Goal: Information Seeking & Learning: Learn about a topic

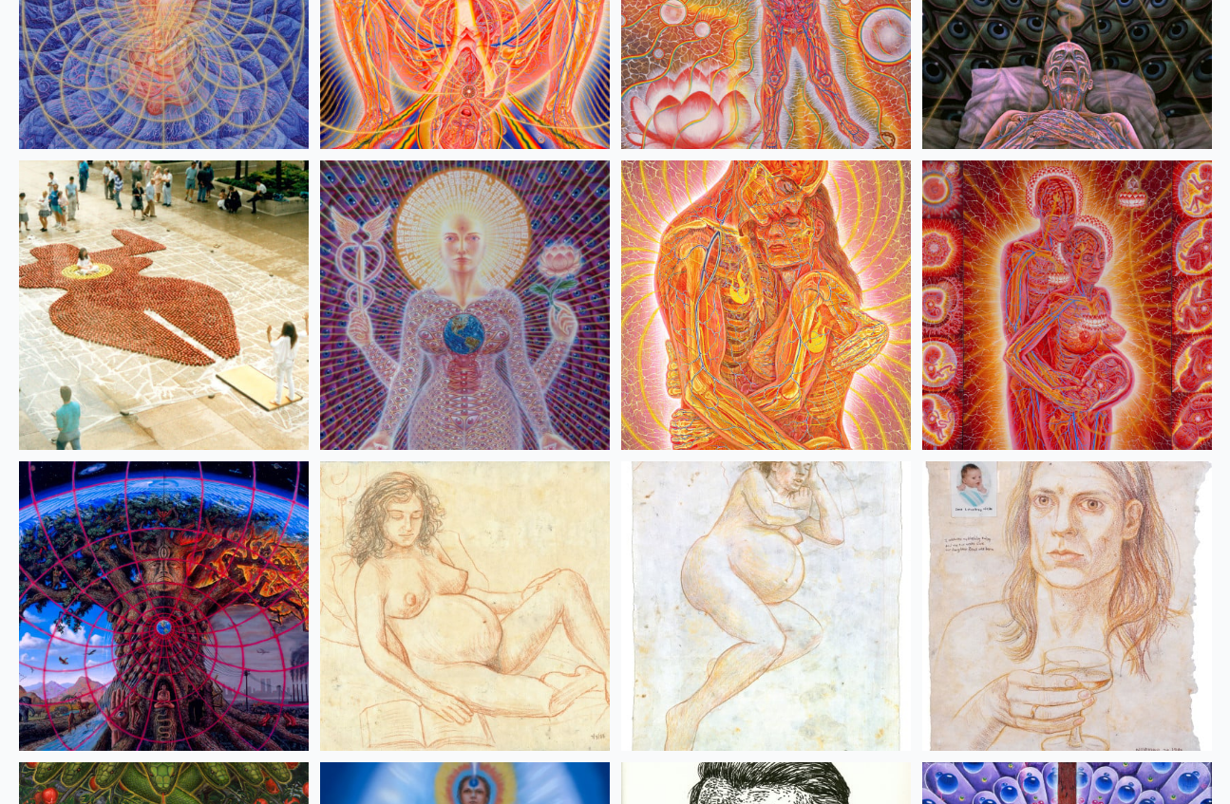
scroll to position [18125, 0]
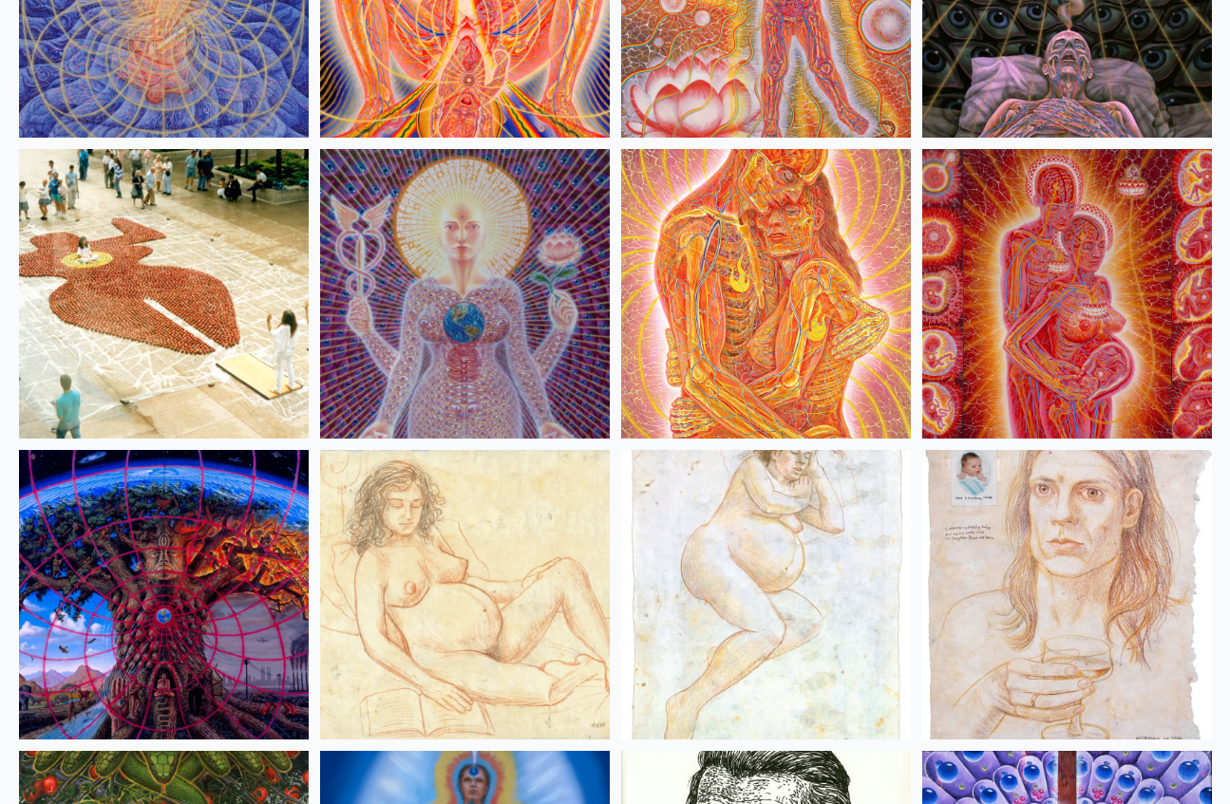
click at [1085, 384] on img at bounding box center [1067, 294] width 290 height 290
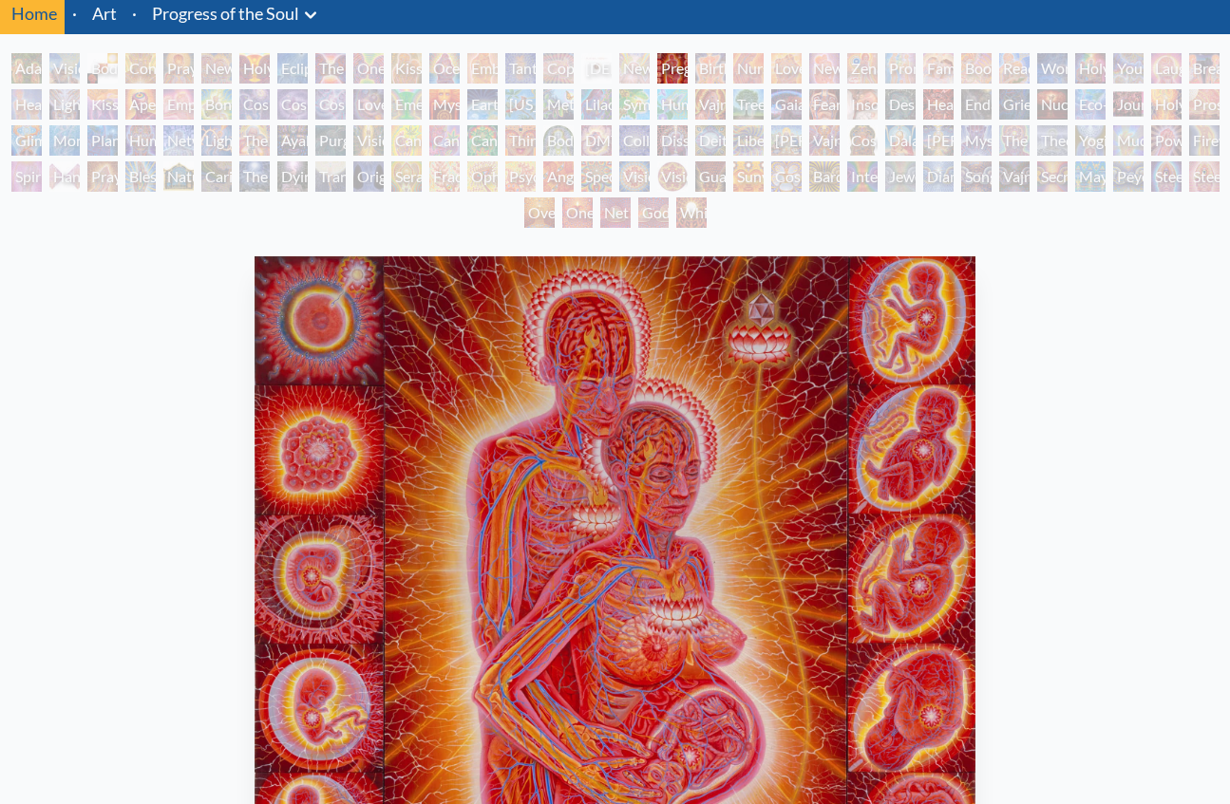
scroll to position [64, 0]
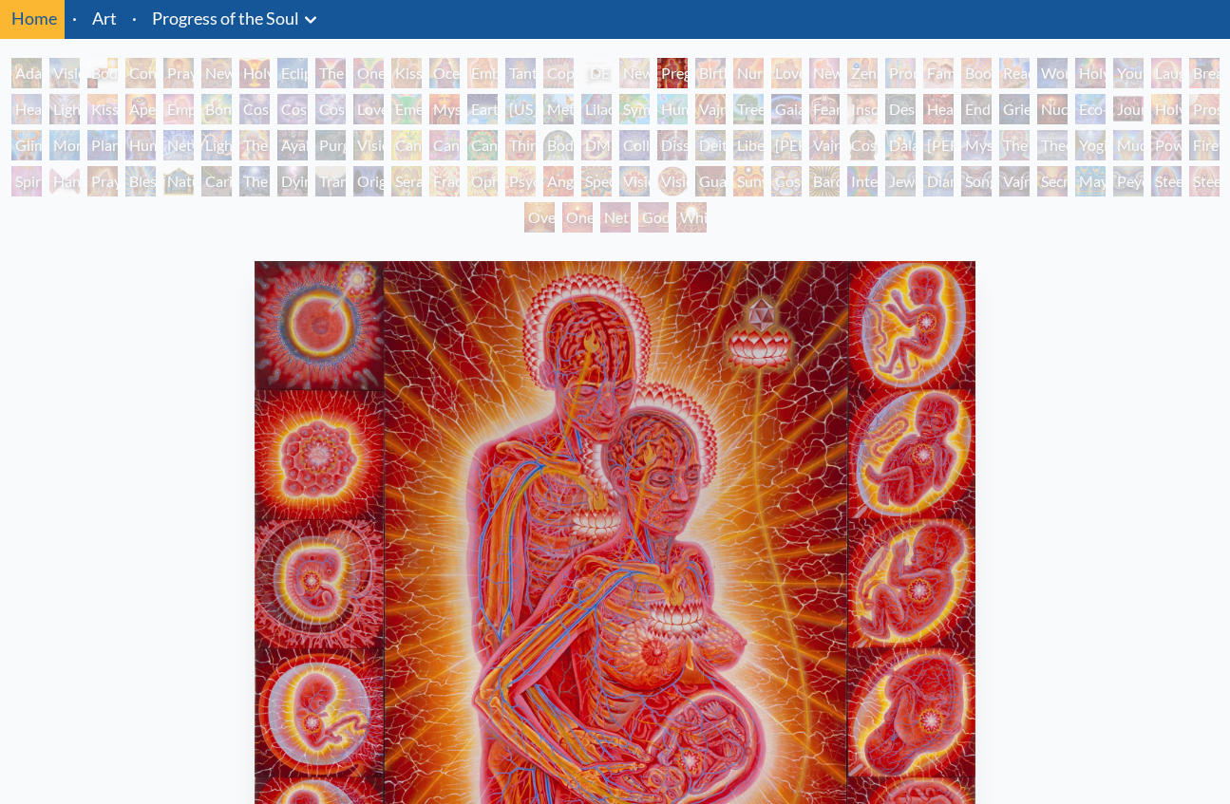
click at [707, 75] on div "Birth" at bounding box center [710, 73] width 30 height 30
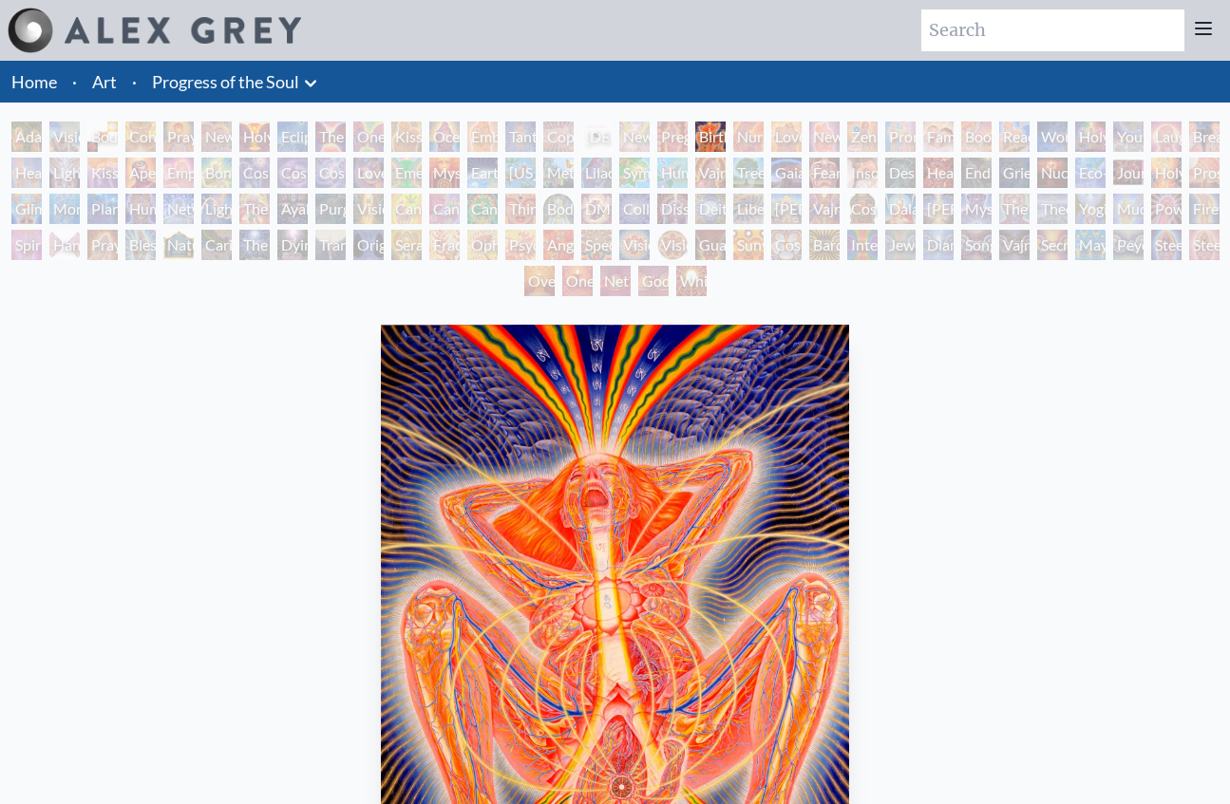
click at [678, 138] on div "Pregnancy" at bounding box center [672, 137] width 30 height 30
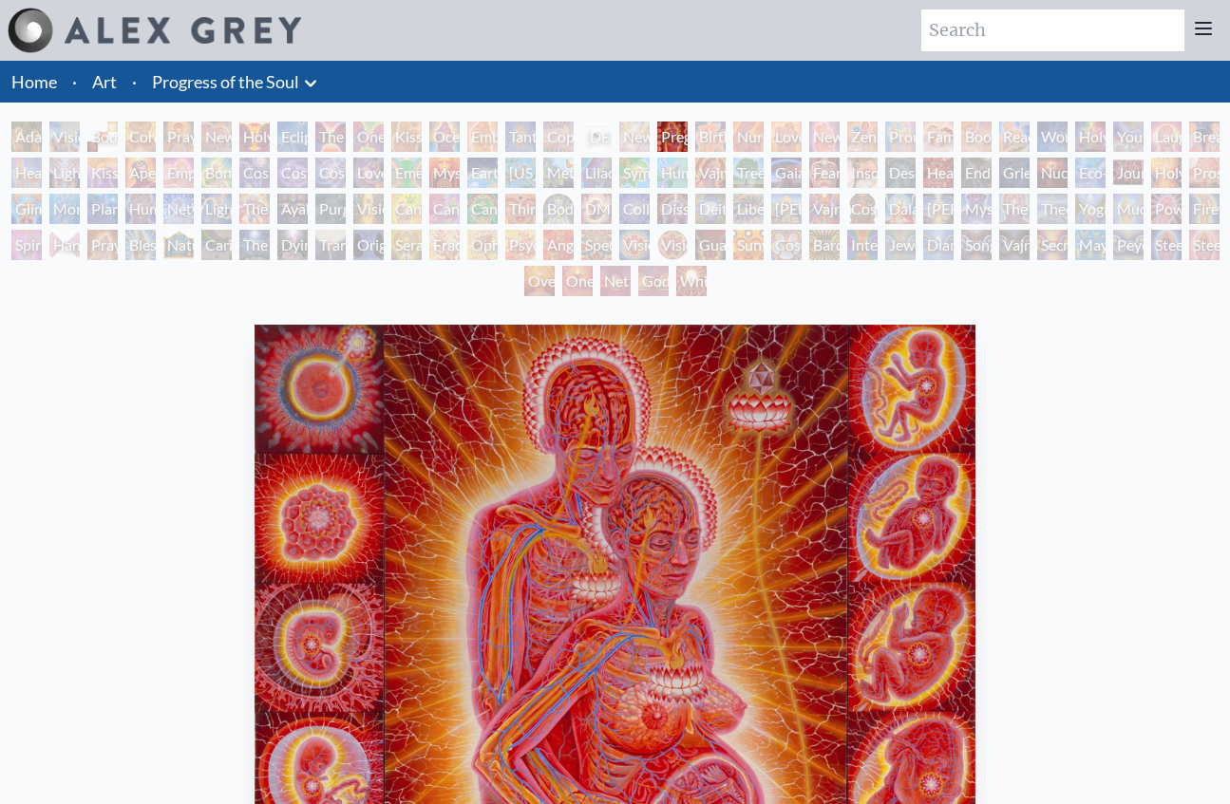
click at [104, 85] on link "Art" at bounding box center [104, 81] width 25 height 27
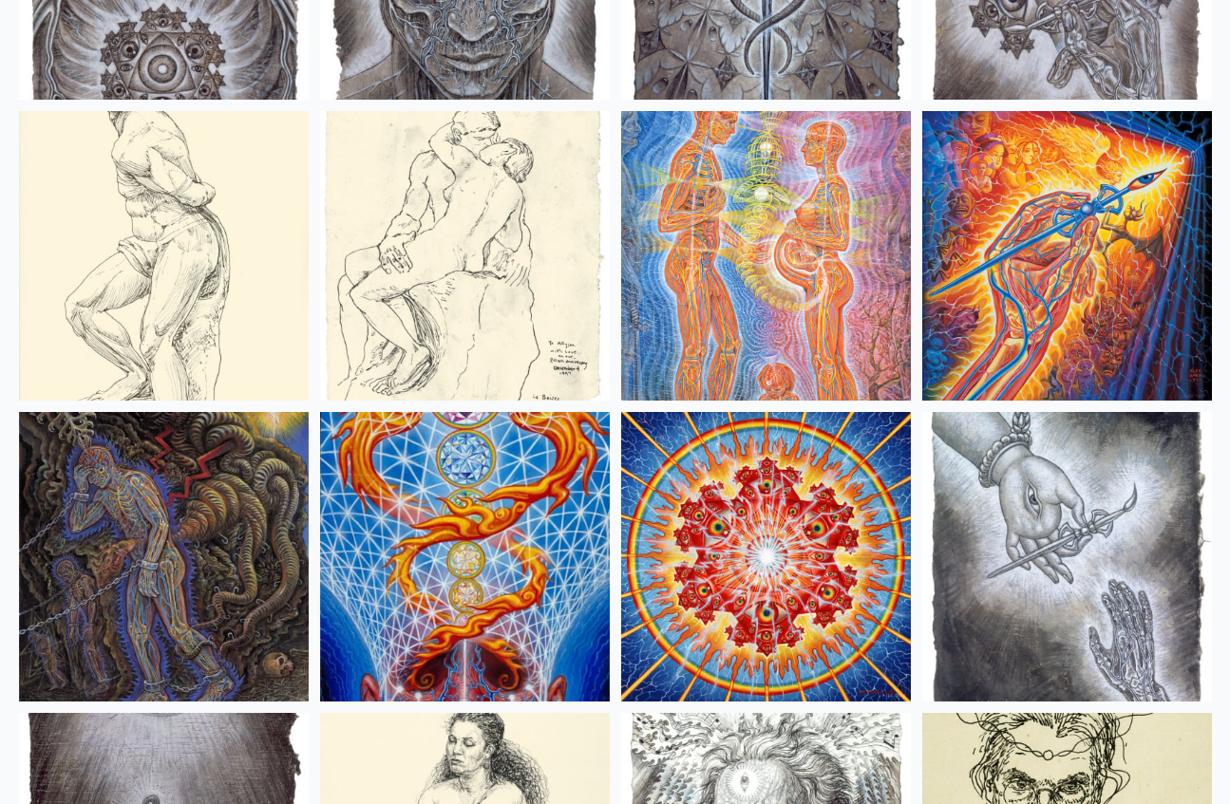
scroll to position [14544, 0]
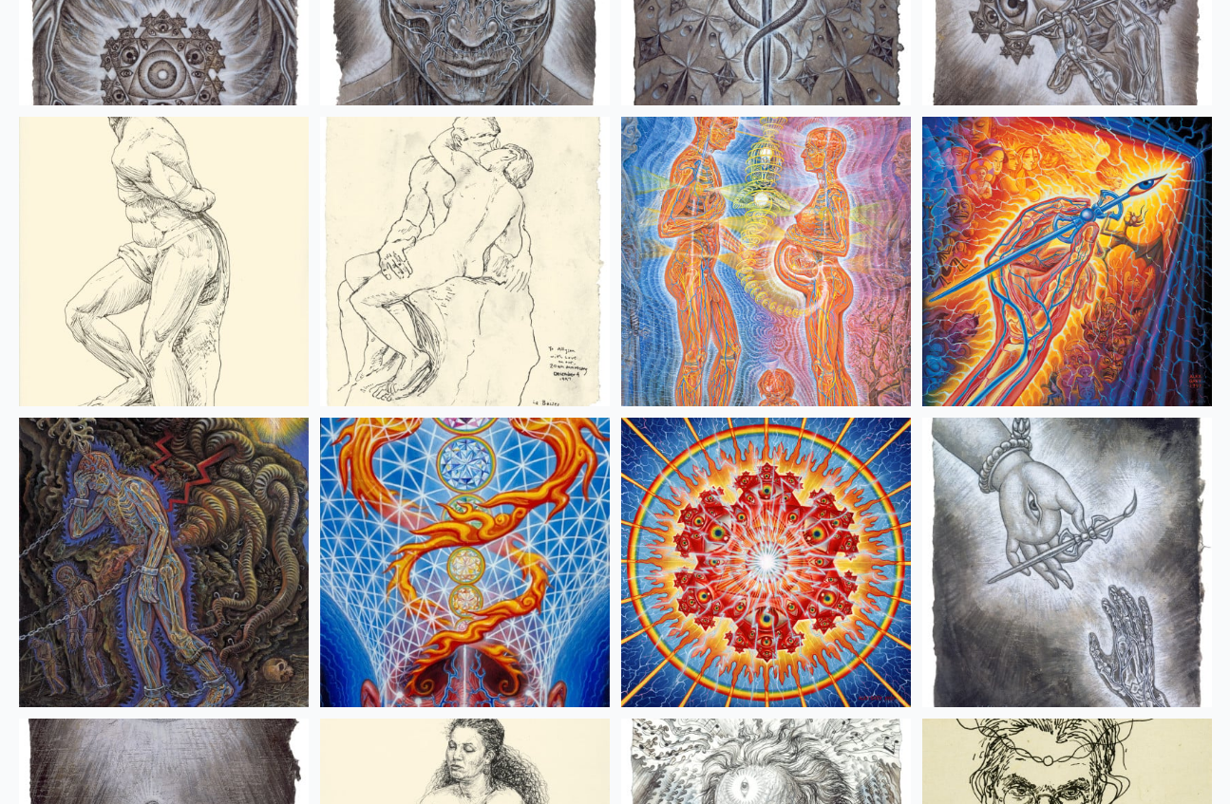
click at [692, 299] on img at bounding box center [766, 262] width 290 height 290
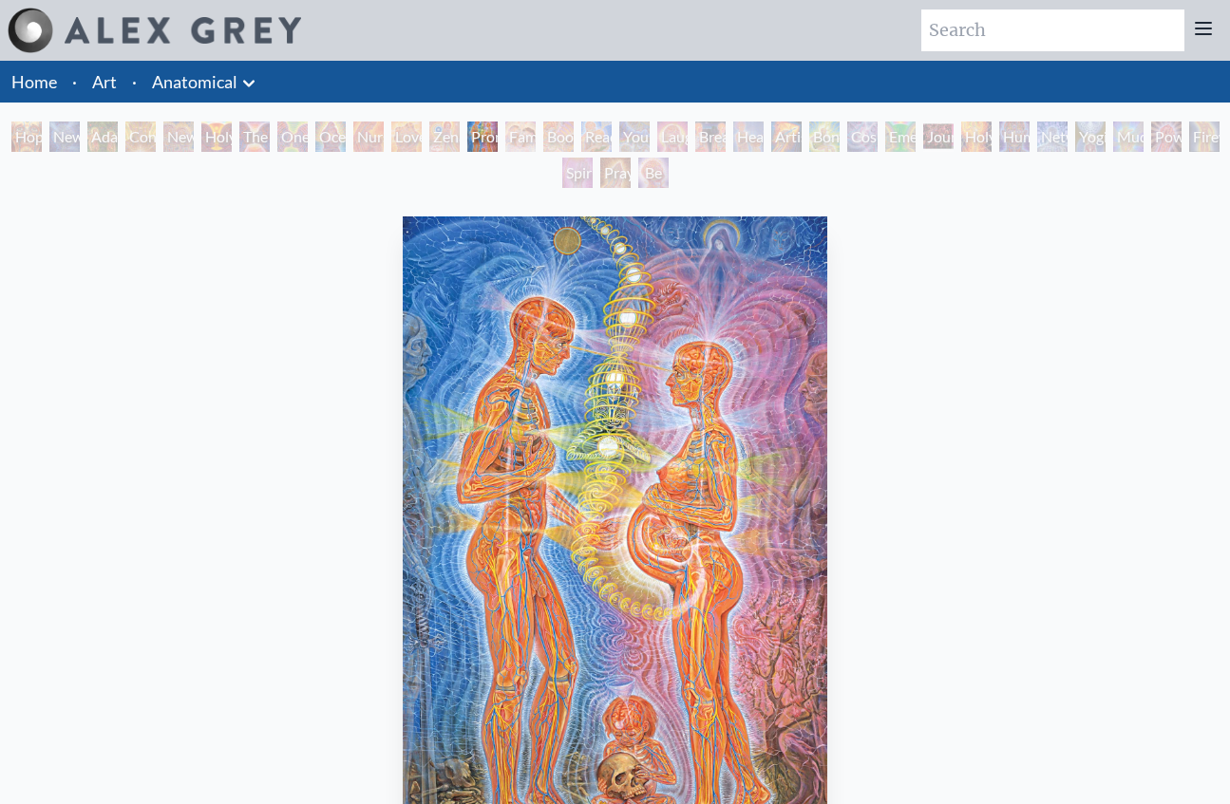
click at [109, 81] on link "Art" at bounding box center [104, 81] width 25 height 27
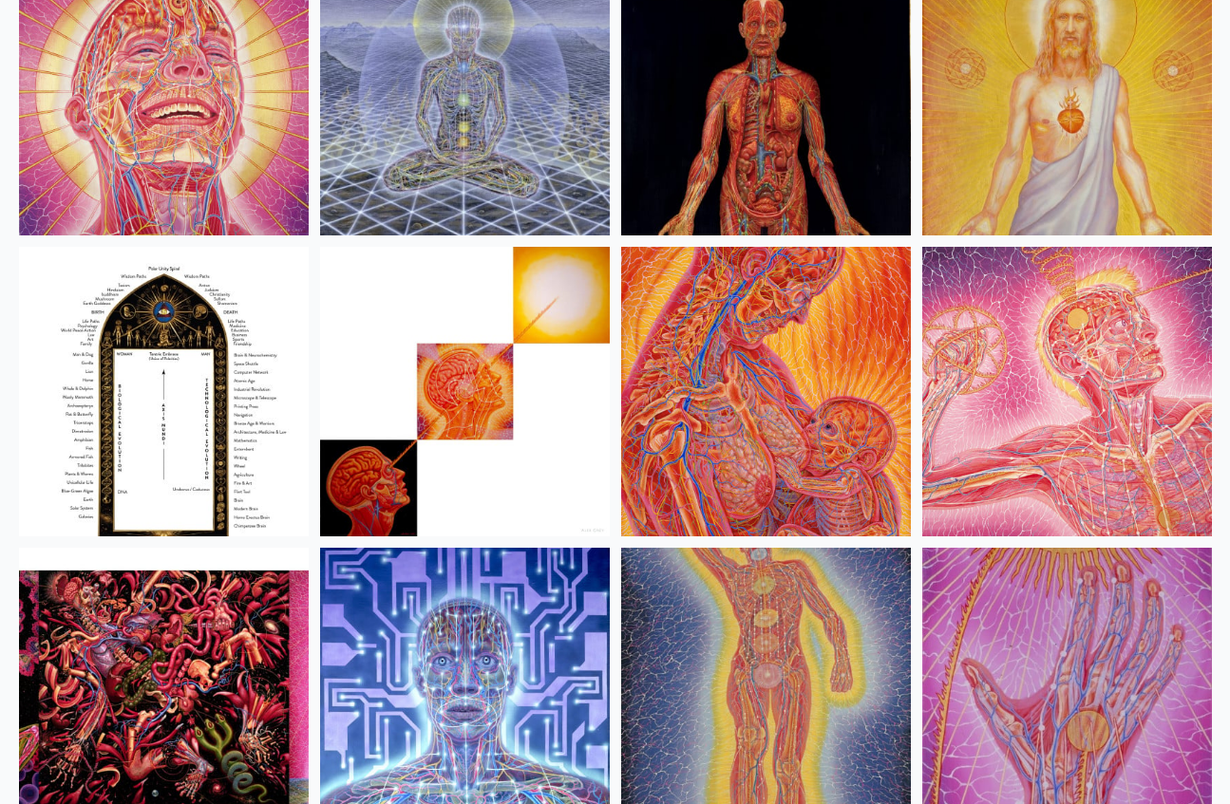
scroll to position [20136, 0]
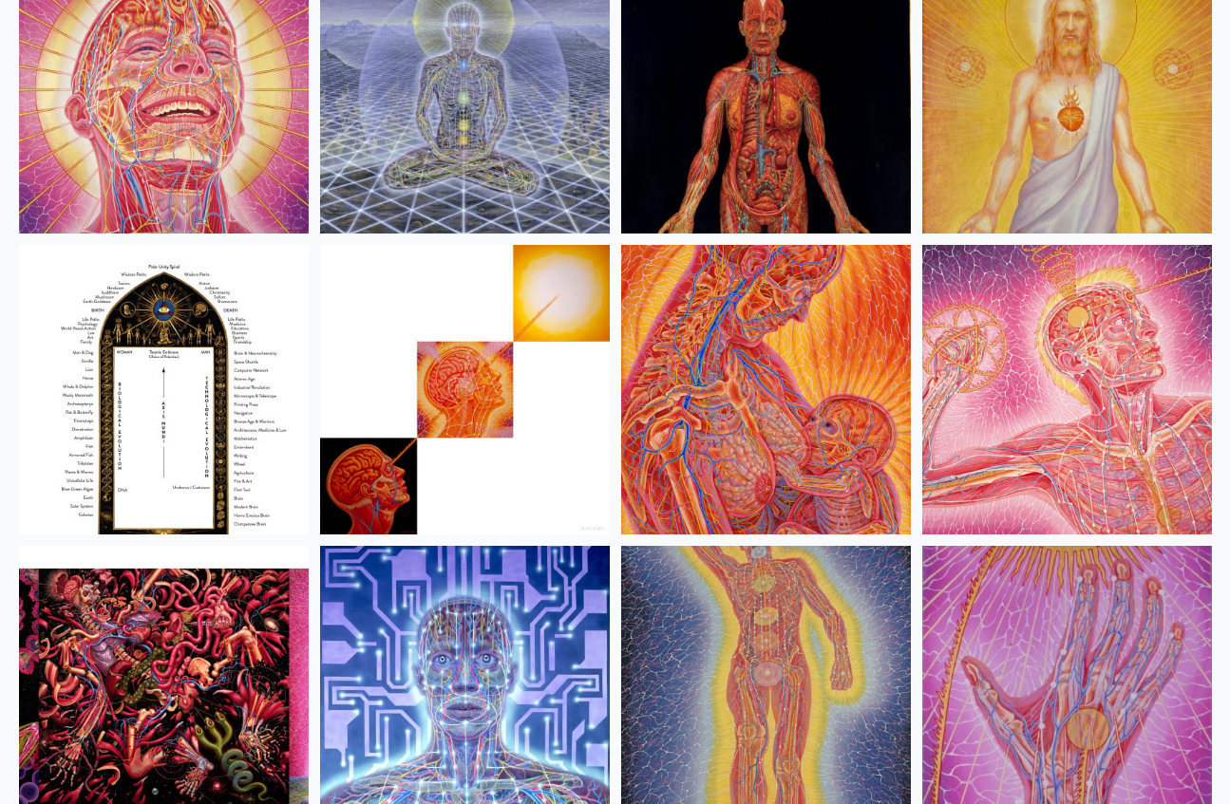
click at [813, 395] on img at bounding box center [766, 390] width 290 height 290
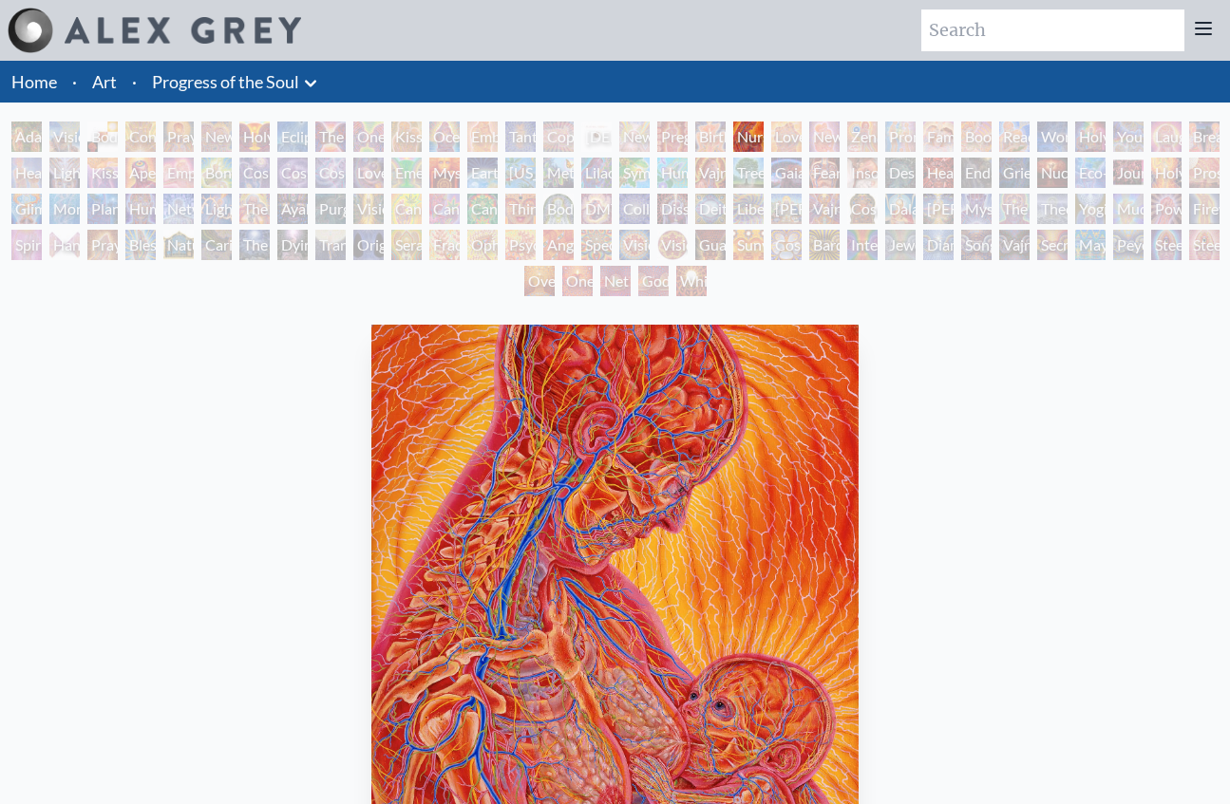
click at [100, 90] on link "Art" at bounding box center [104, 81] width 25 height 27
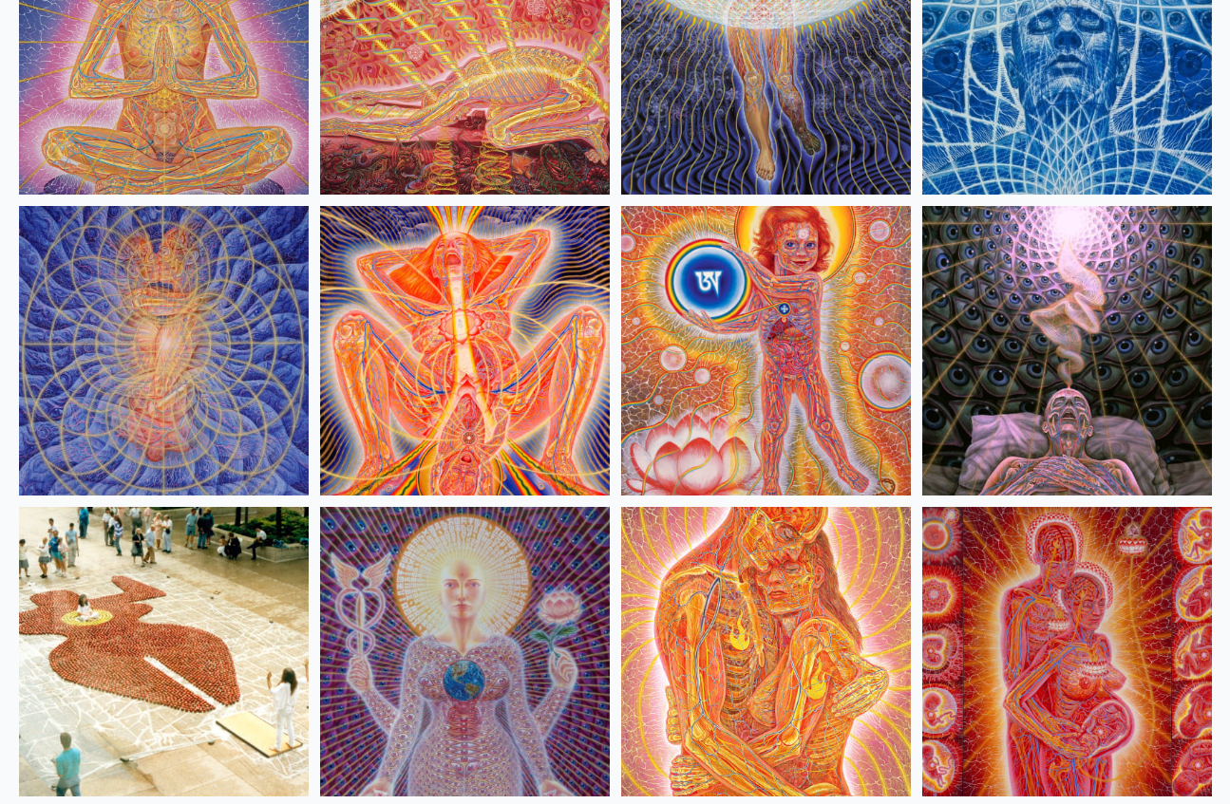
scroll to position [17030, 0]
